Goal: Information Seeking & Learning: Find contact information

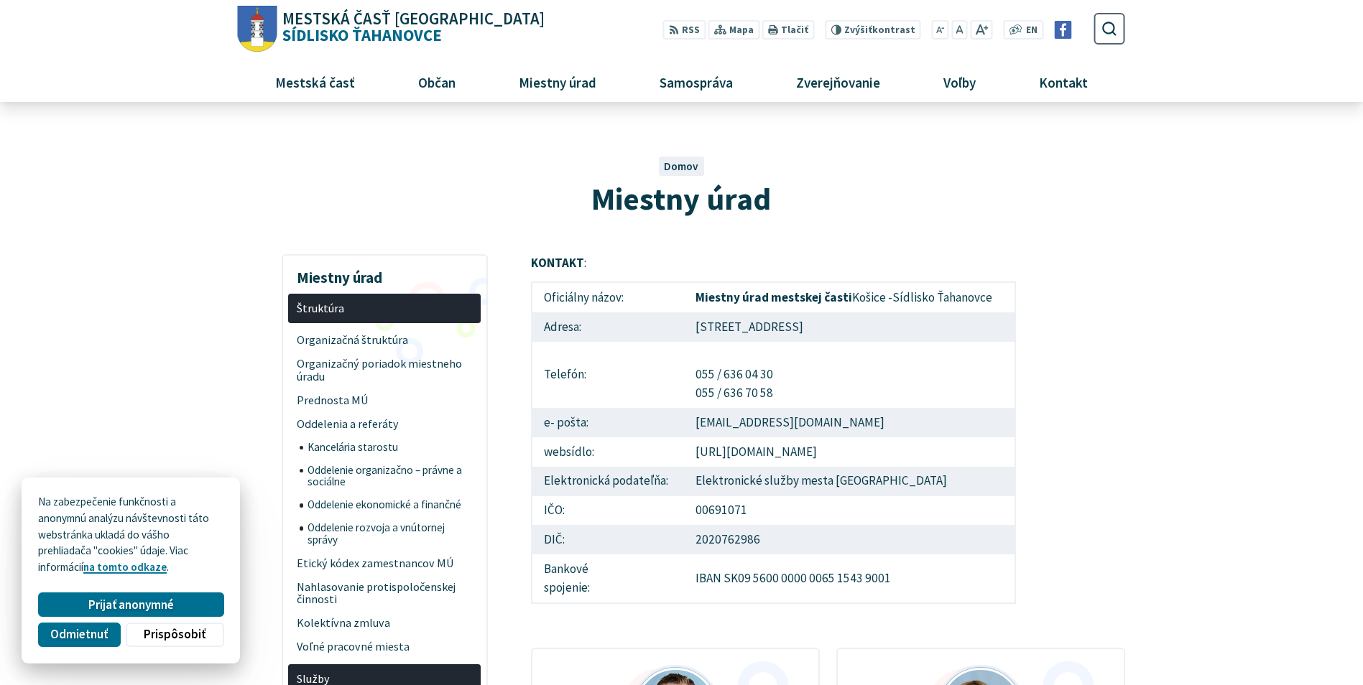
click at [746, 455] on td "[URL][DOMAIN_NAME]" at bounding box center [849, 451] width 331 height 29
drag, startPoint x: 802, startPoint y: 458, endPoint x: 684, endPoint y: 447, distance: 118.3
click at [684, 447] on tr "websídlo: [URL][DOMAIN_NAME]" at bounding box center [773, 451] width 483 height 29
copy tr "websídlo: [URL][DOMAIN_NAME]"
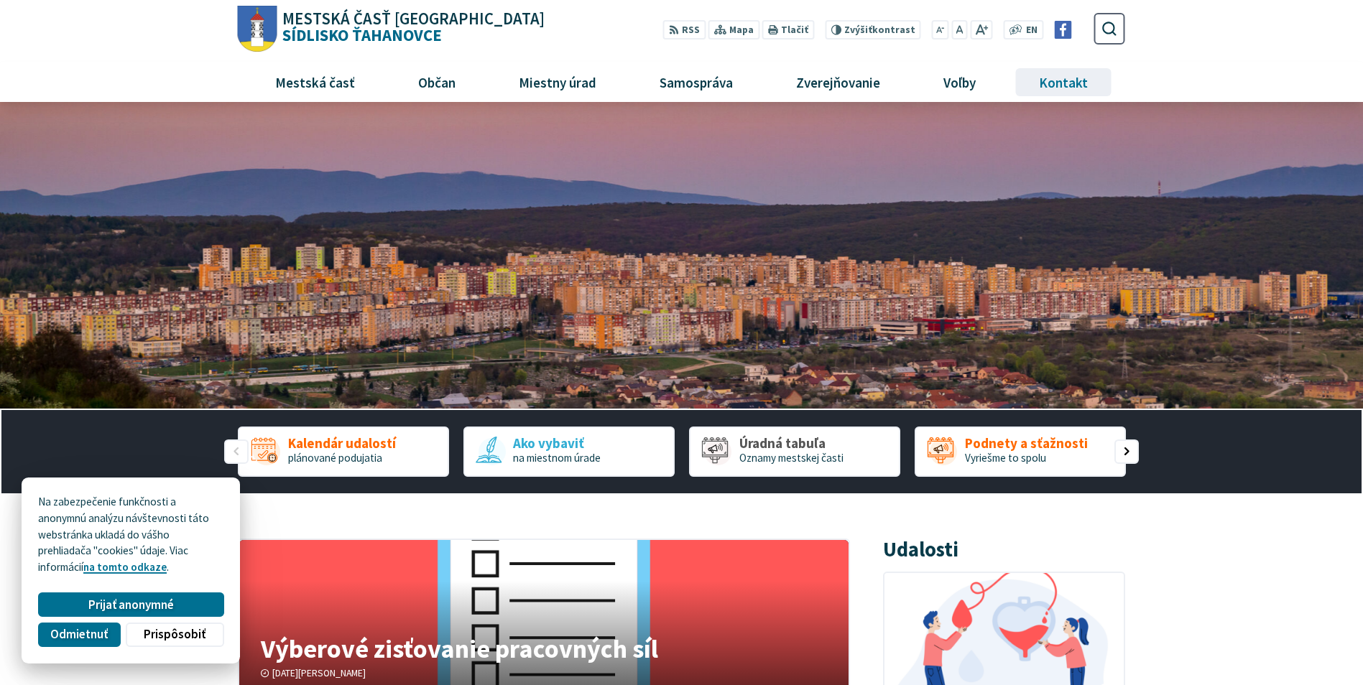
click at [1088, 83] on span "Kontakt" at bounding box center [1064, 81] width 60 height 39
